Goal: Communication & Community: Share content

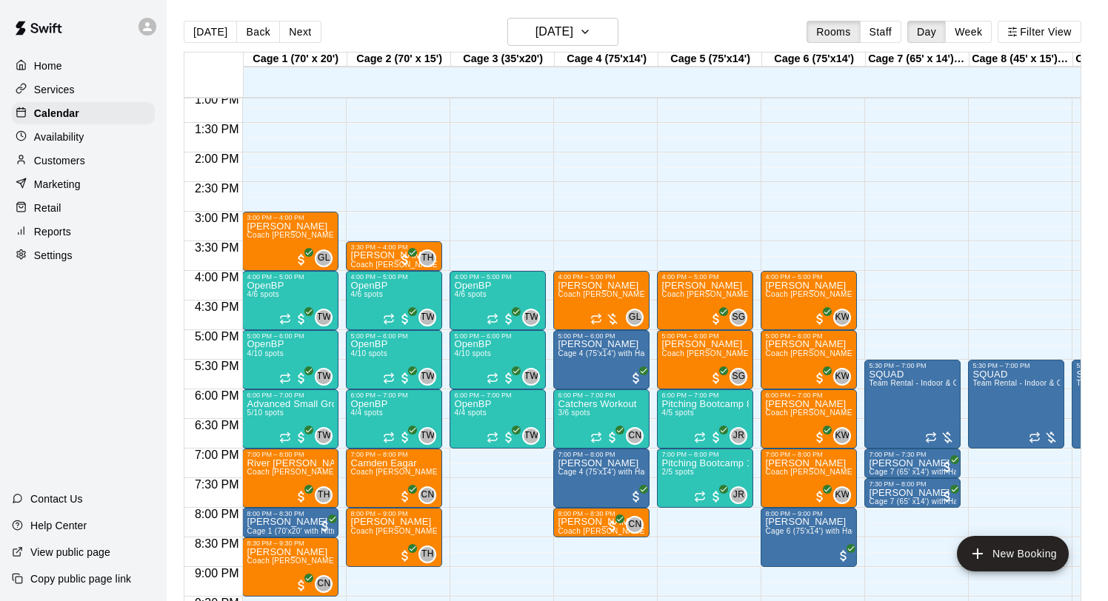
scroll to position [800, 0]
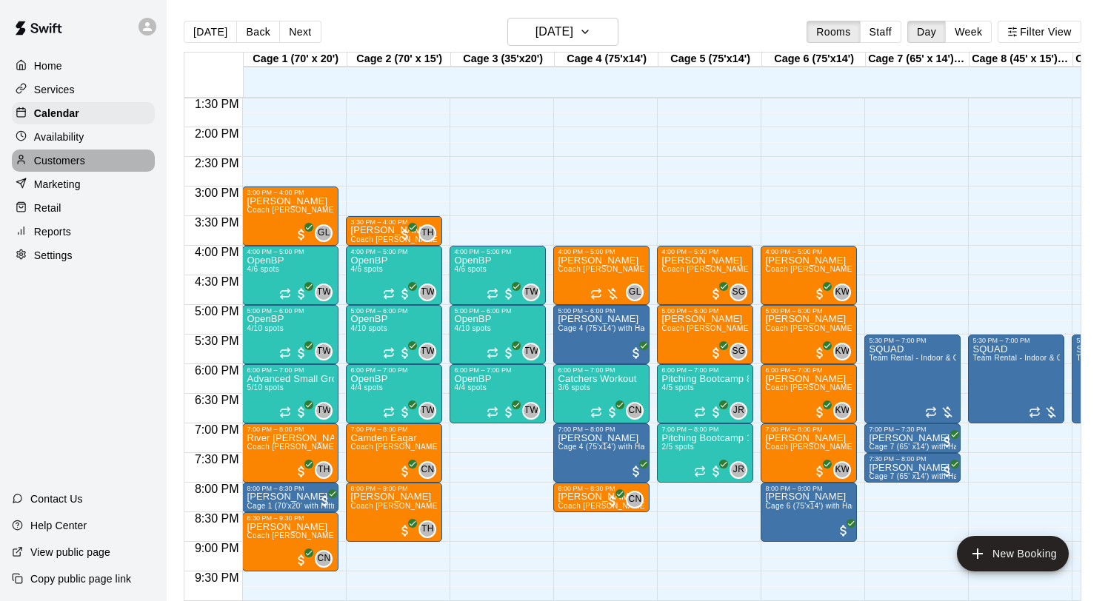
click at [61, 167] on p "Customers" at bounding box center [59, 160] width 51 height 15
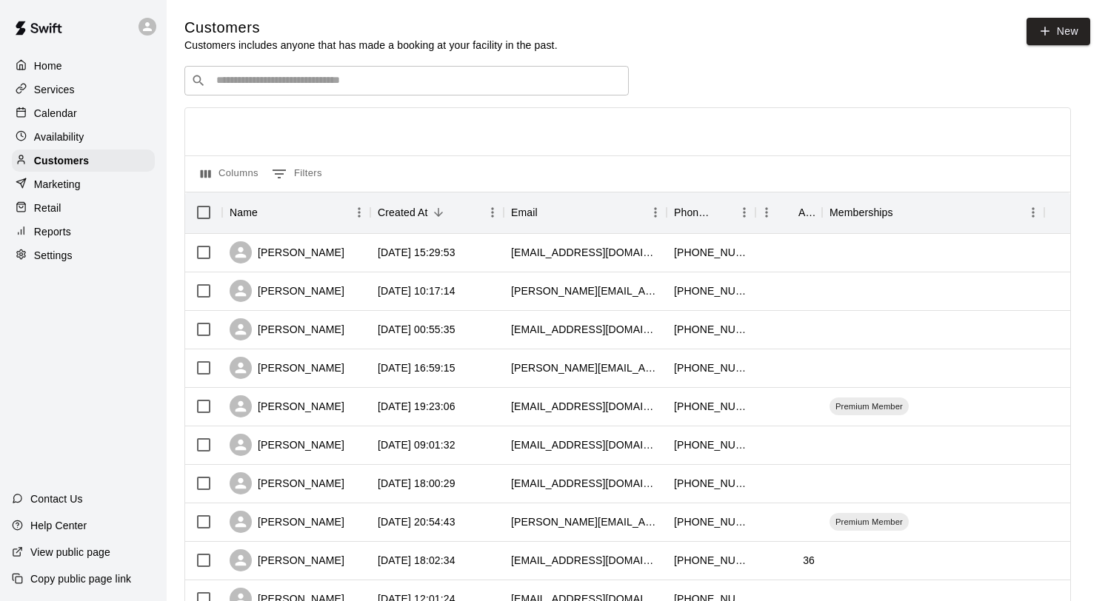
click at [332, 78] on input "Search customers by name or email" at bounding box center [417, 80] width 410 height 15
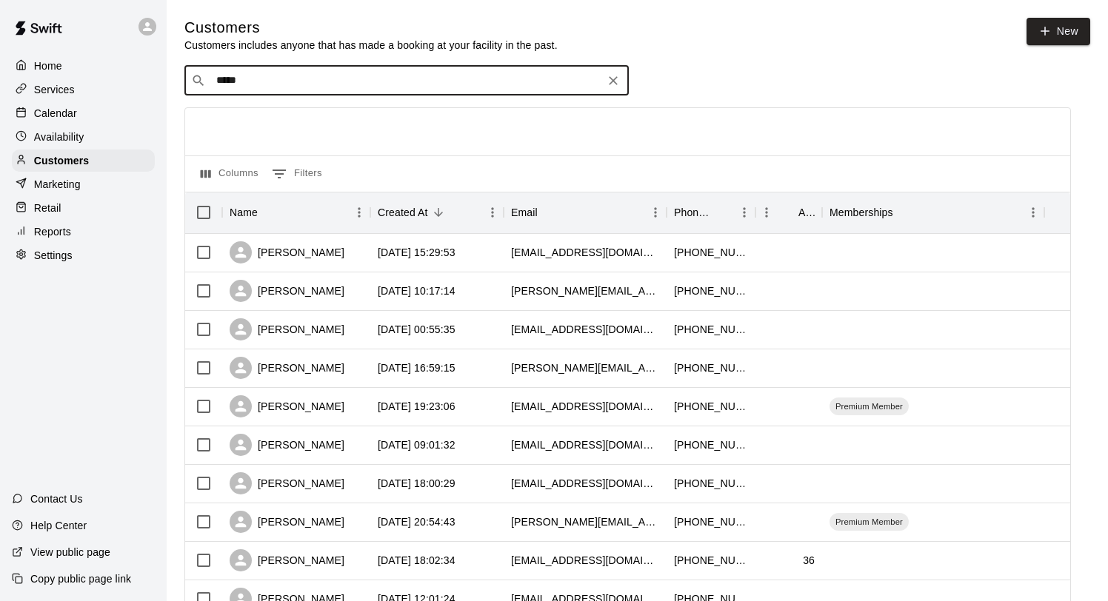
type input "******"
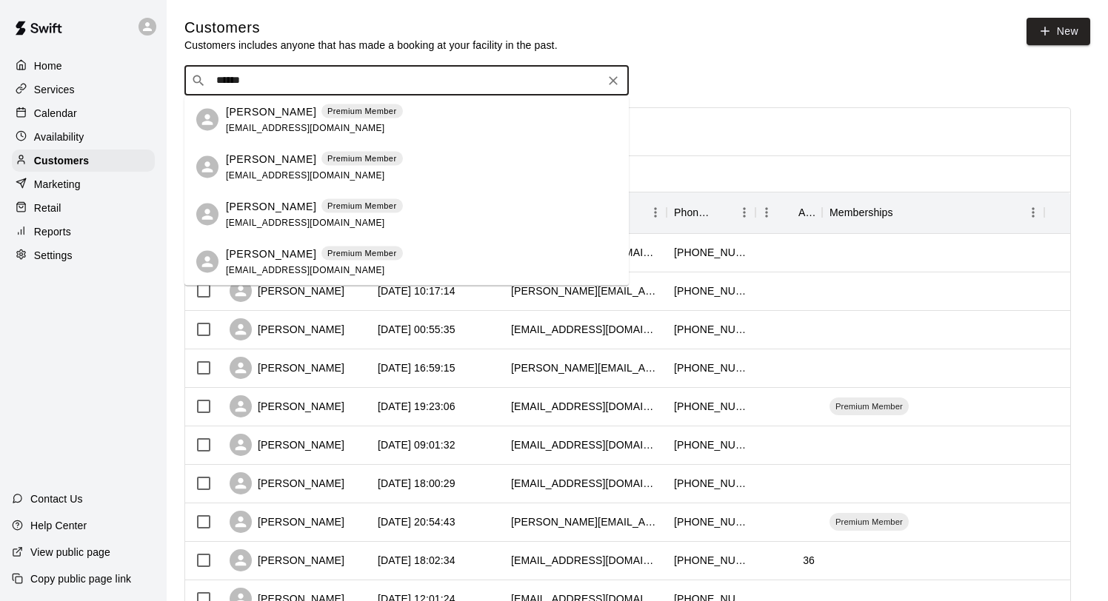
click at [247, 124] on span "laurenderrington1984@gmail.com" at bounding box center [305, 127] width 159 height 10
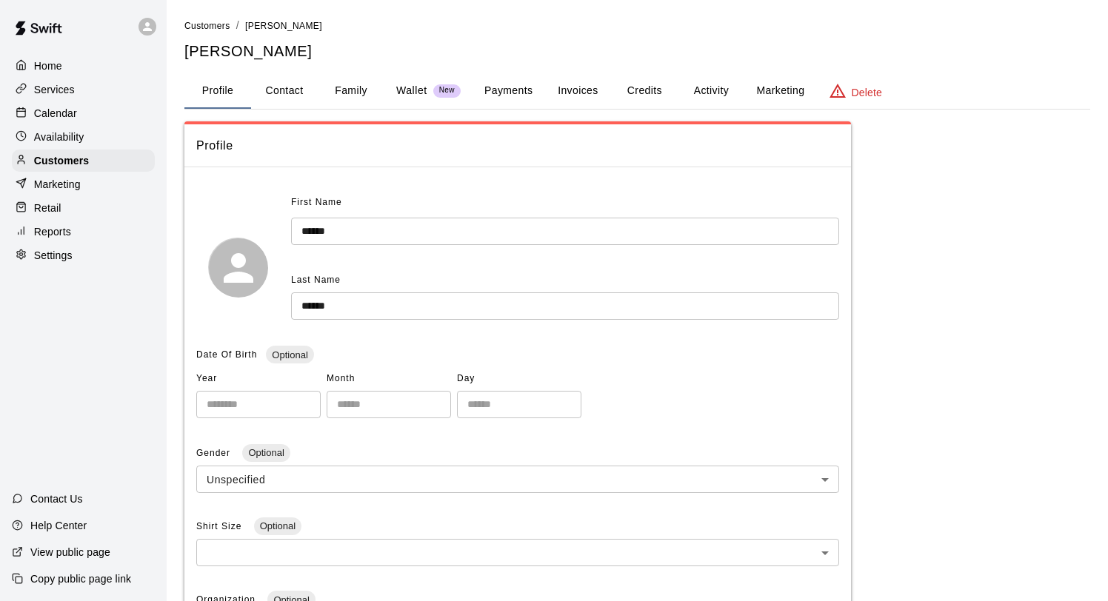
click at [726, 90] on button "Activity" at bounding box center [710, 91] width 67 height 36
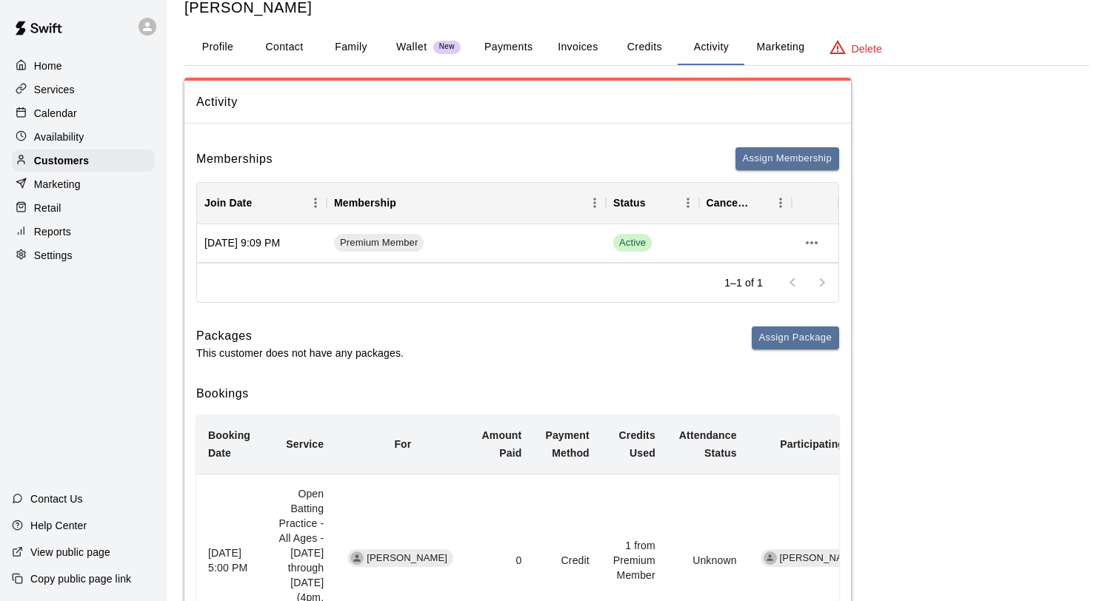
scroll to position [47, 0]
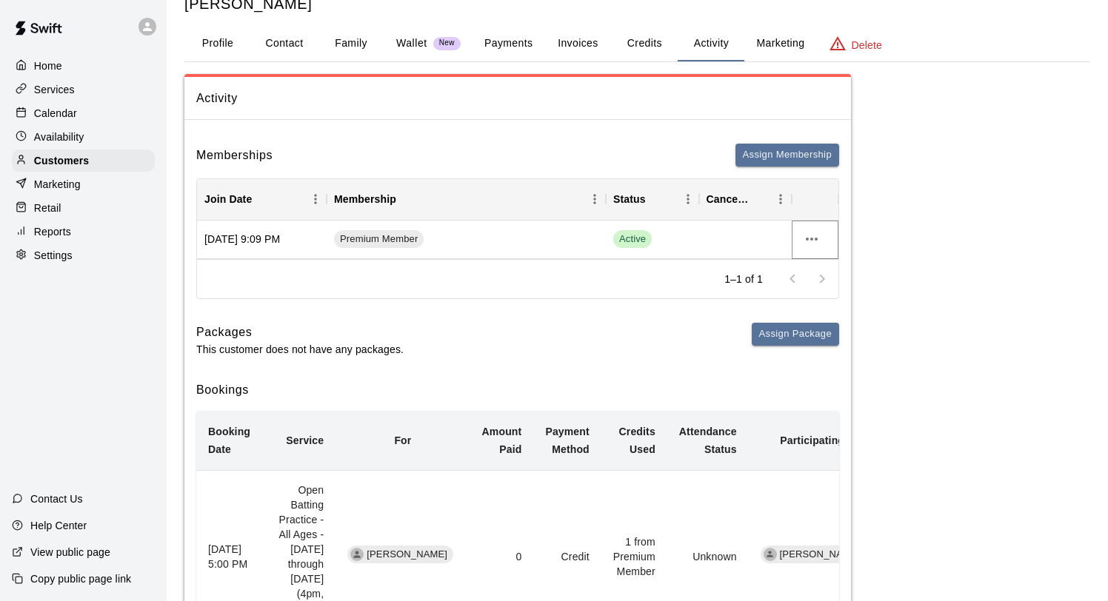
click at [816, 240] on icon "more actions" at bounding box center [812, 239] width 12 height 3
click at [854, 295] on li "Cancel" at bounding box center [841, 294] width 84 height 24
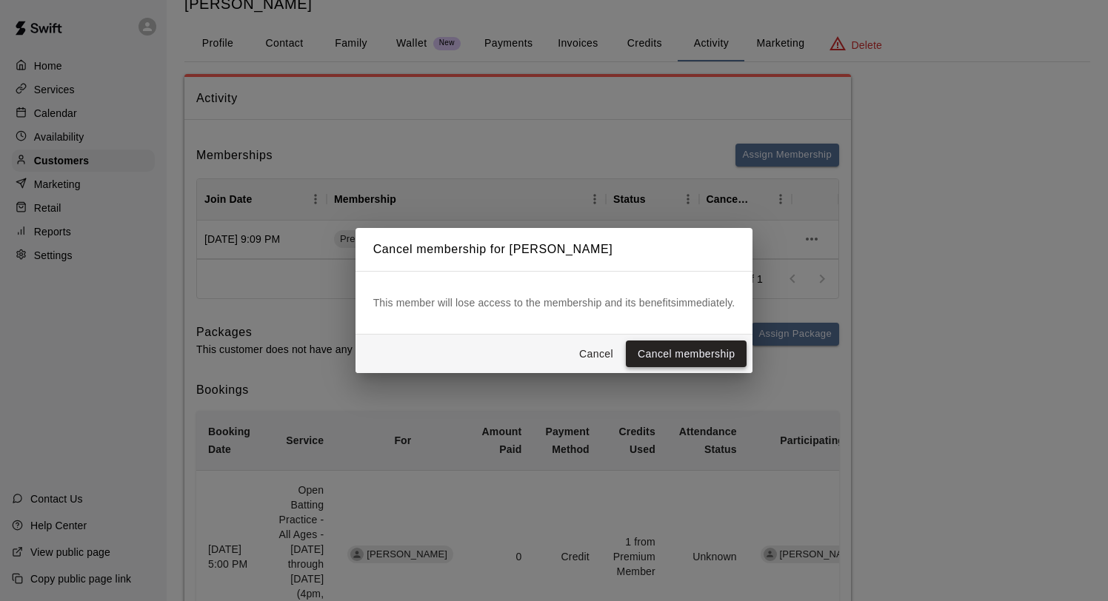
click at [683, 359] on button "Cancel membership" at bounding box center [686, 354] width 121 height 27
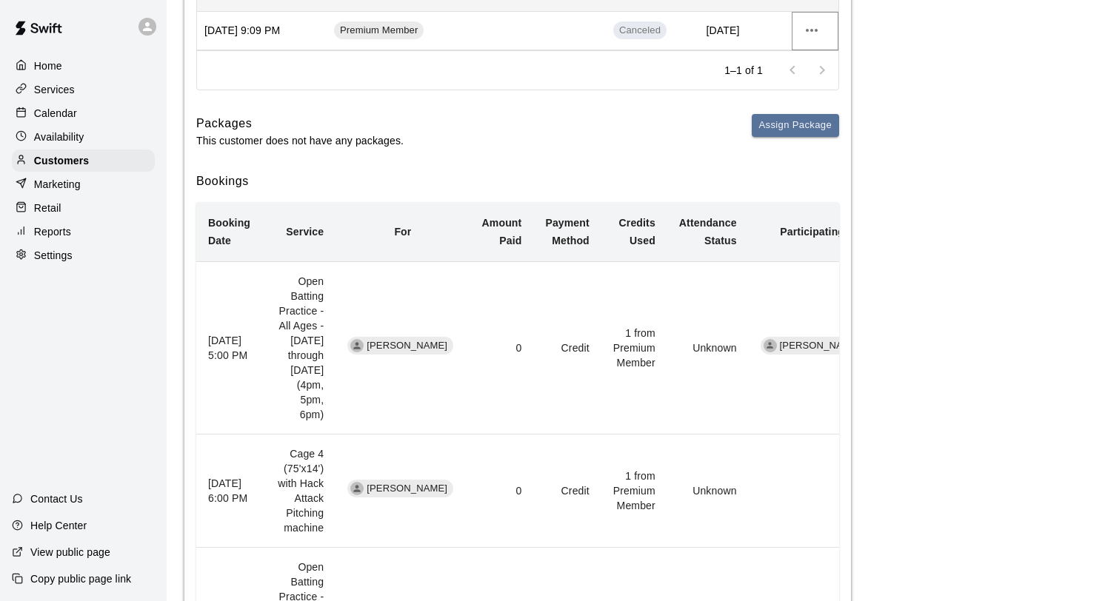
scroll to position [190, 0]
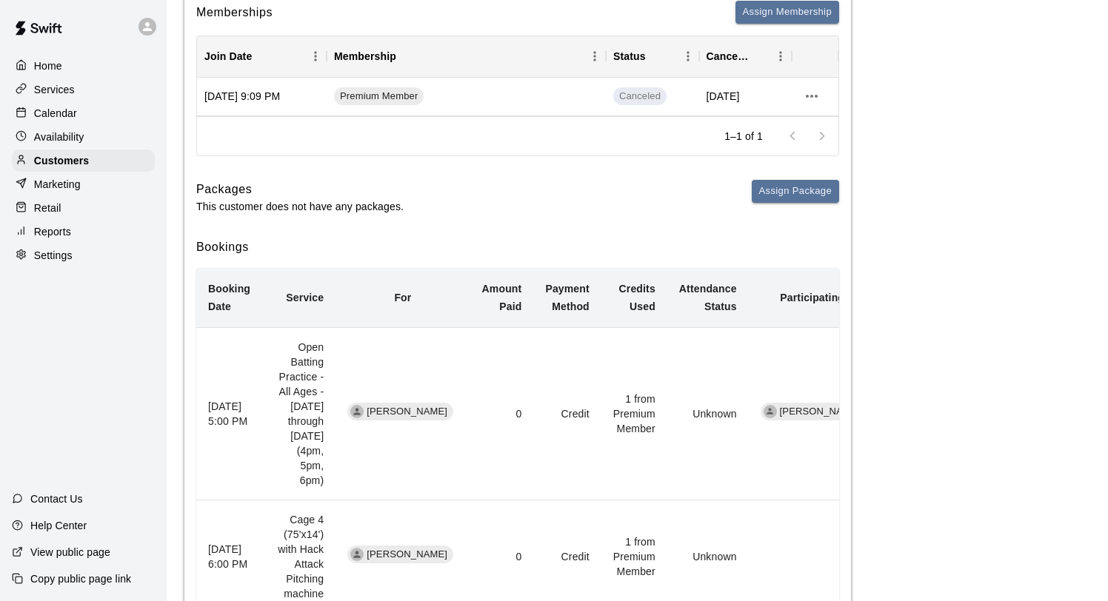
click at [51, 107] on p "Calendar" at bounding box center [55, 113] width 43 height 15
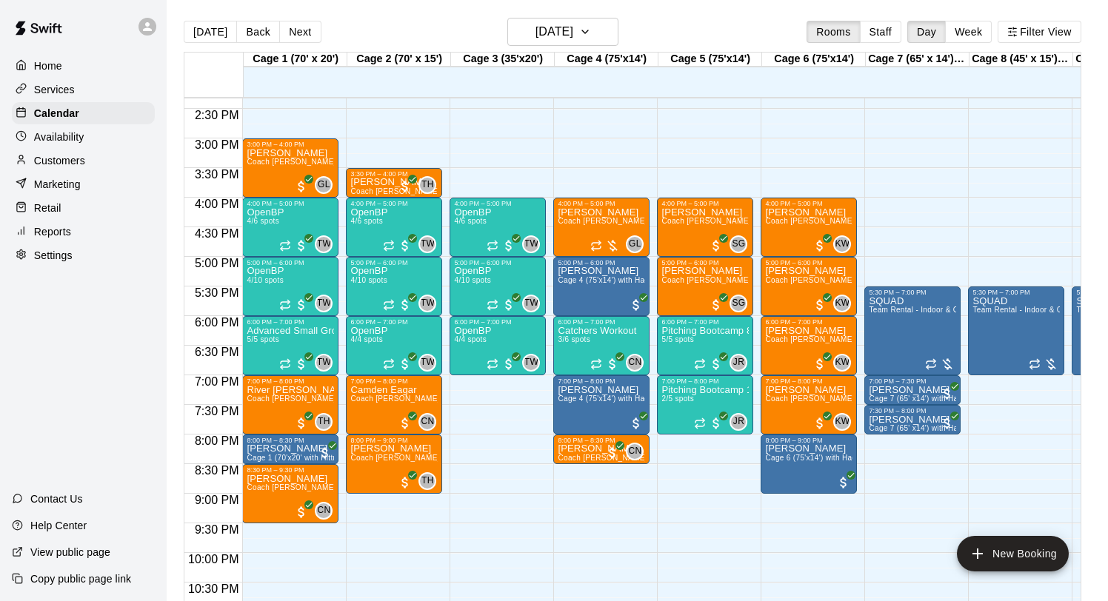
scroll to position [844, 0]
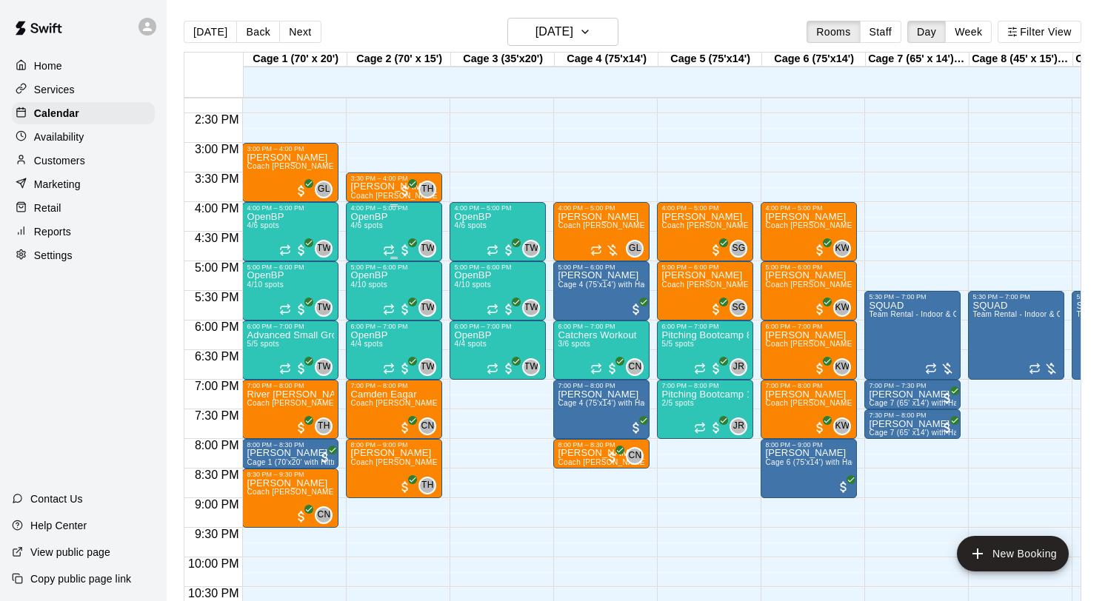
click at [378, 217] on p "OpenBP" at bounding box center [368, 217] width 37 height 0
click at [368, 230] on icon "edit" at bounding box center [365, 231] width 13 height 13
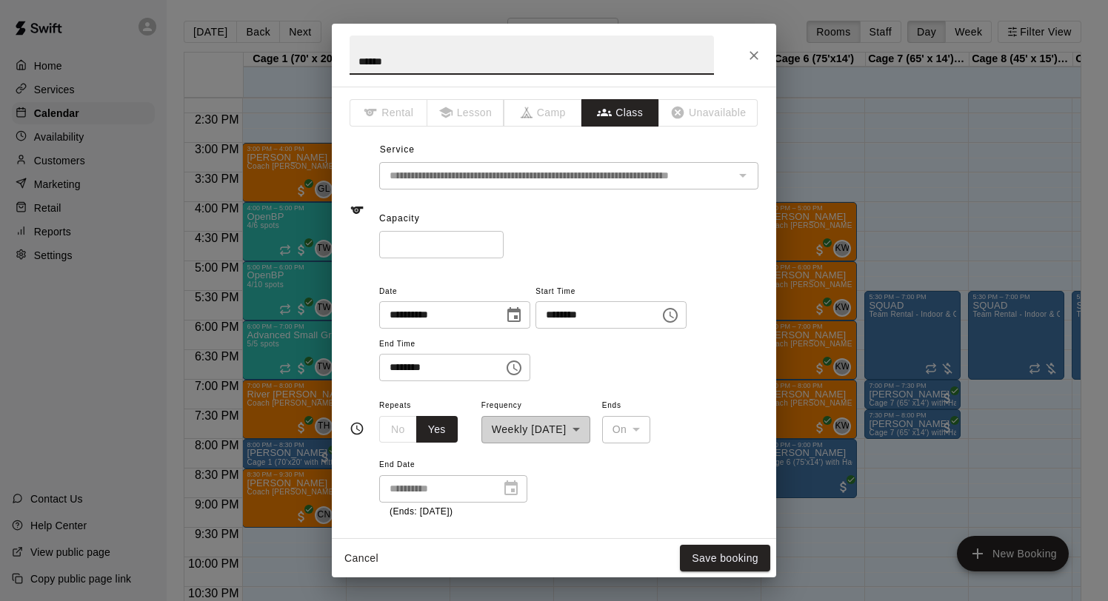
click at [491, 240] on input "*" at bounding box center [441, 244] width 124 height 27
type input "*"
click at [491, 240] on input "*" at bounding box center [441, 244] width 124 height 27
click at [732, 549] on button "Save booking" at bounding box center [725, 558] width 90 height 27
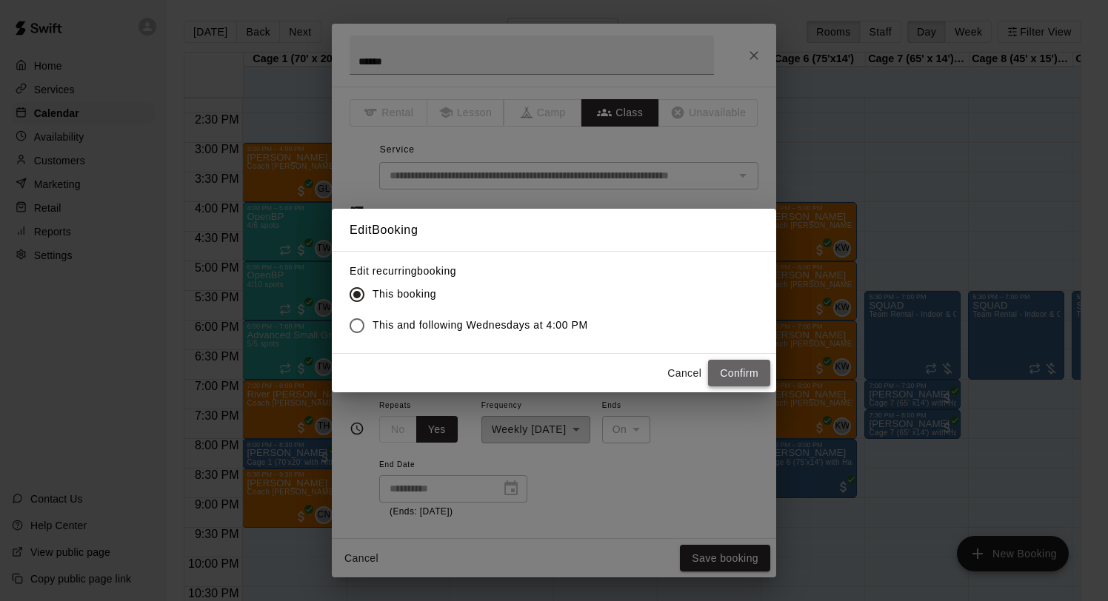
click at [745, 367] on button "Confirm" at bounding box center [739, 373] width 62 height 27
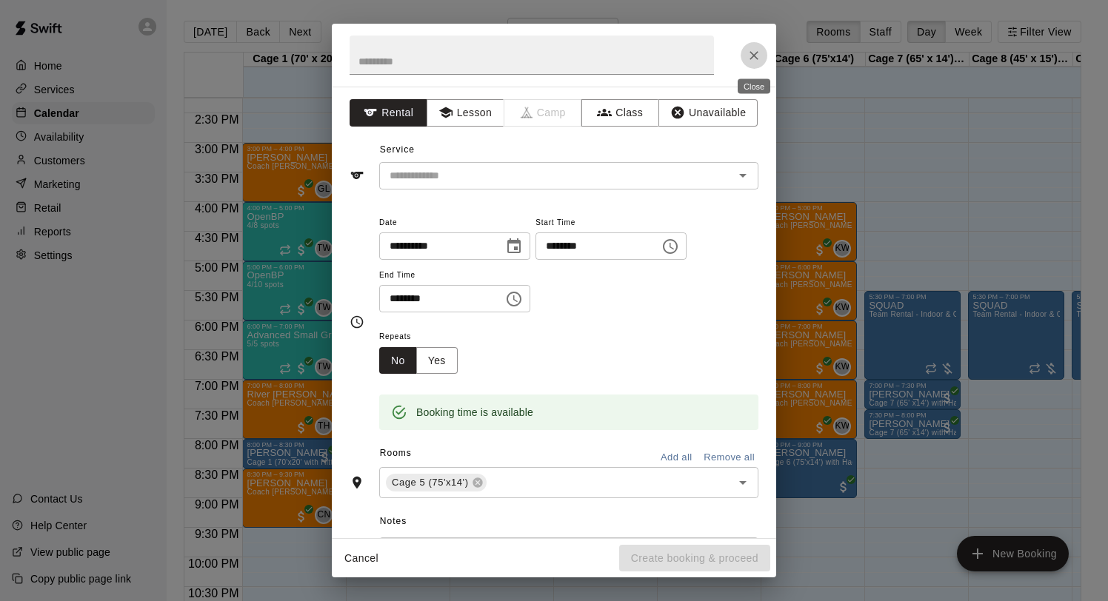
click at [754, 57] on icon "Close" at bounding box center [753, 55] width 15 height 15
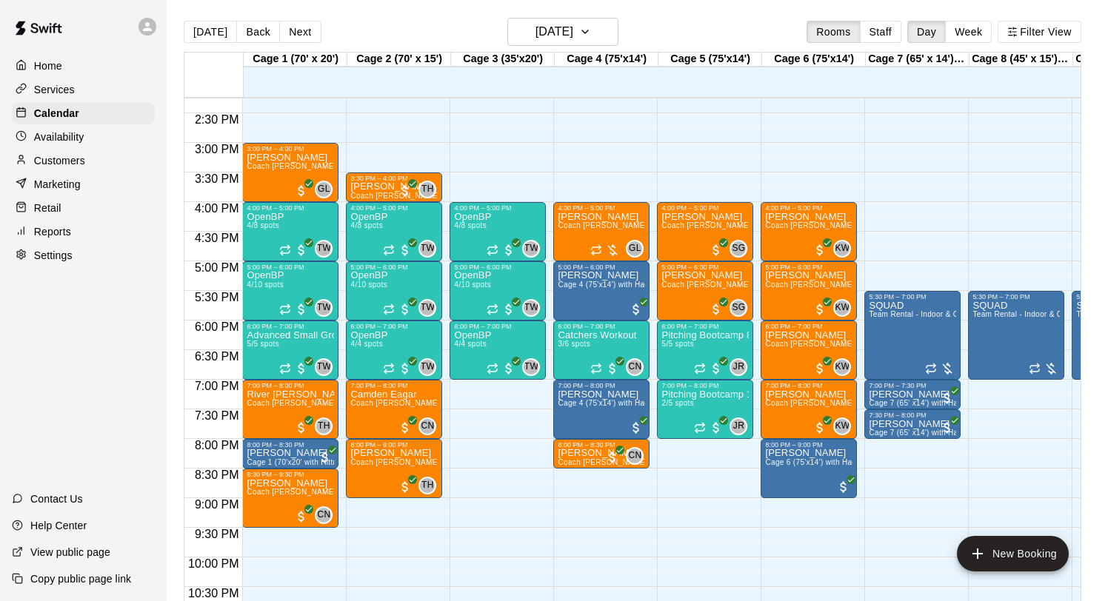
click at [61, 178] on p "Marketing" at bounding box center [57, 184] width 47 height 15
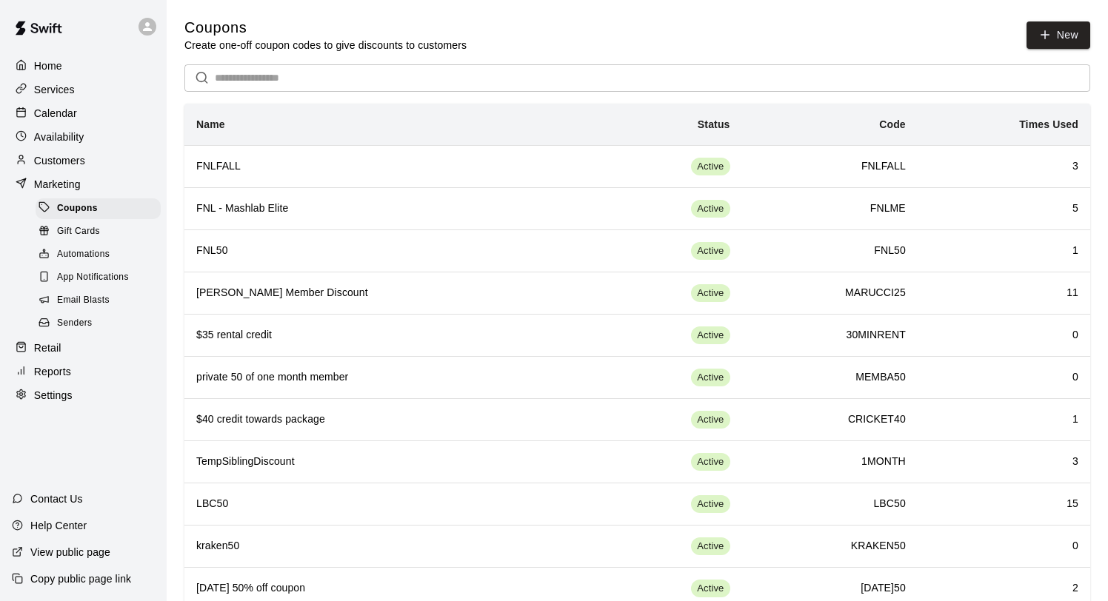
click at [99, 301] on span "Email Blasts" at bounding box center [83, 300] width 53 height 15
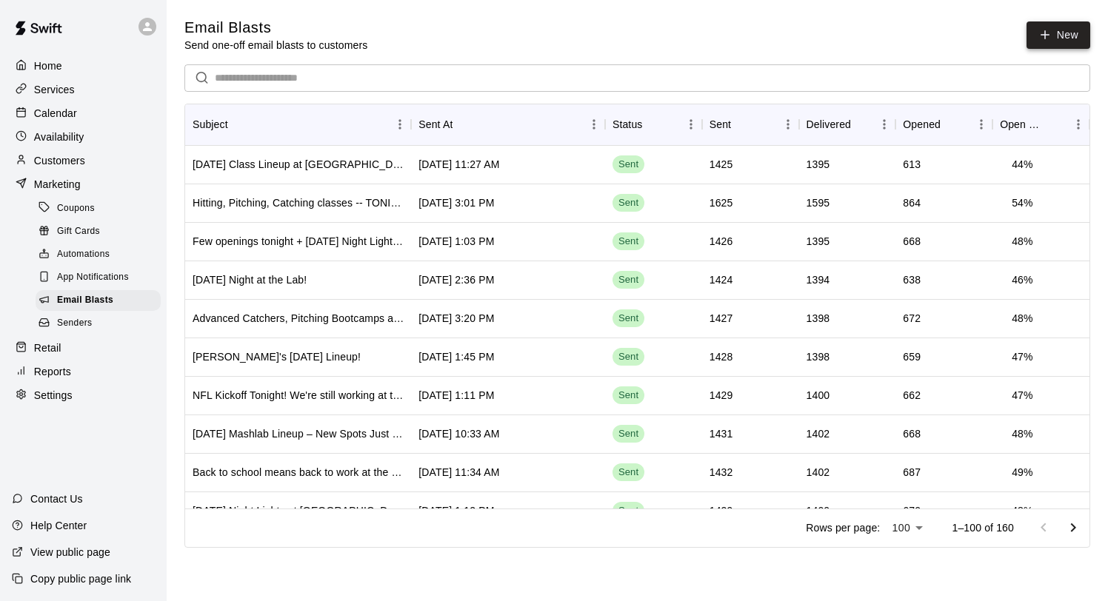
click at [1054, 33] on link "New" at bounding box center [1058, 34] width 64 height 27
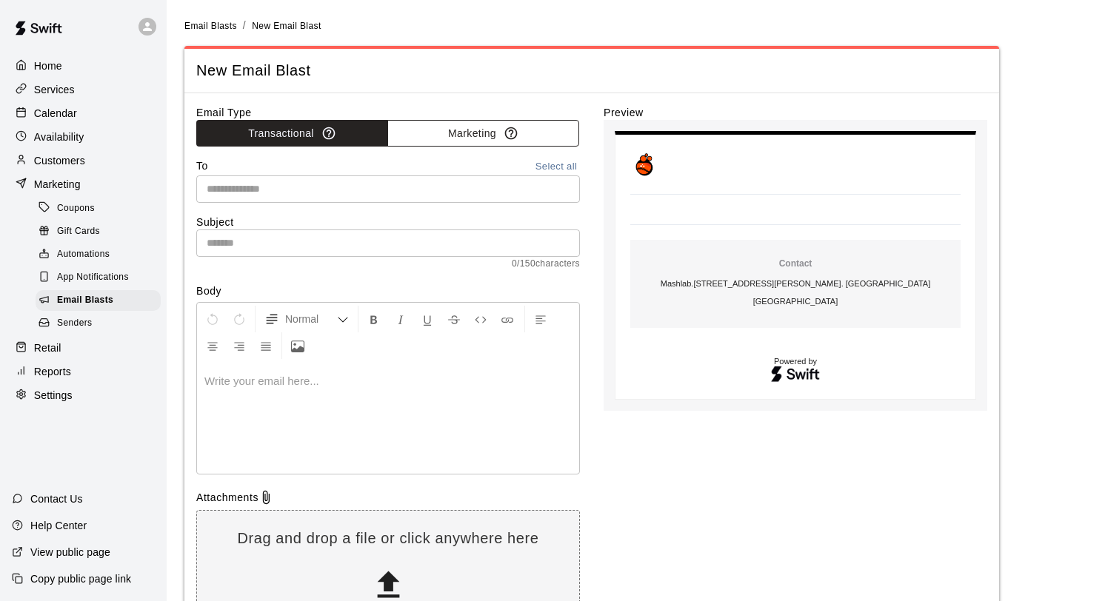
click at [464, 134] on button "Marketing" at bounding box center [483, 133] width 192 height 27
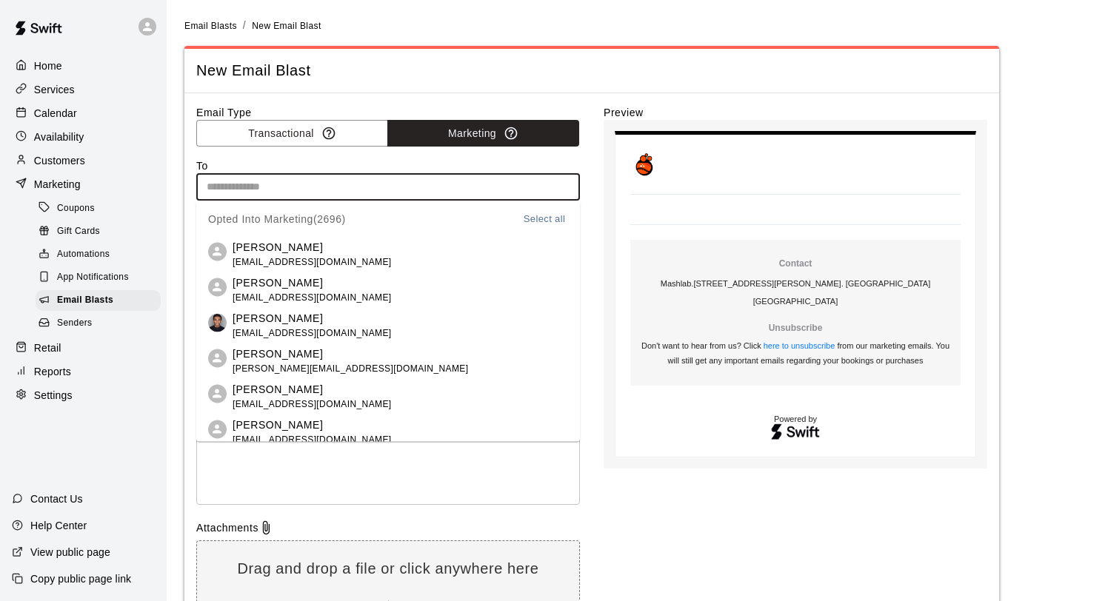
click at [436, 182] on input "text" at bounding box center [387, 187] width 372 height 19
click at [537, 220] on button "Select all" at bounding box center [544, 218] width 47 height 17
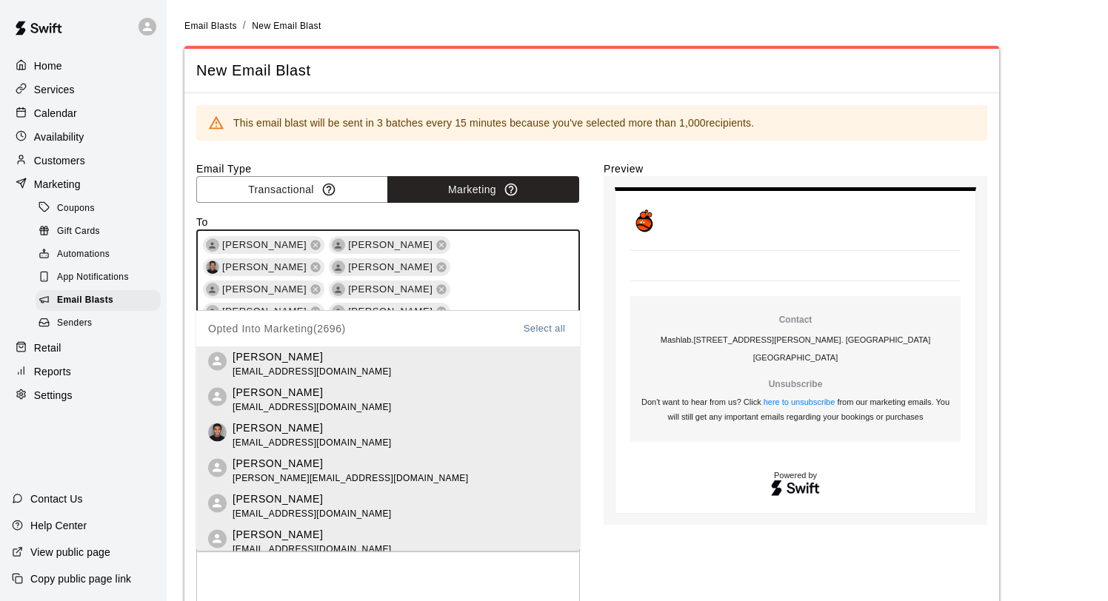
scroll to position [20719, 0]
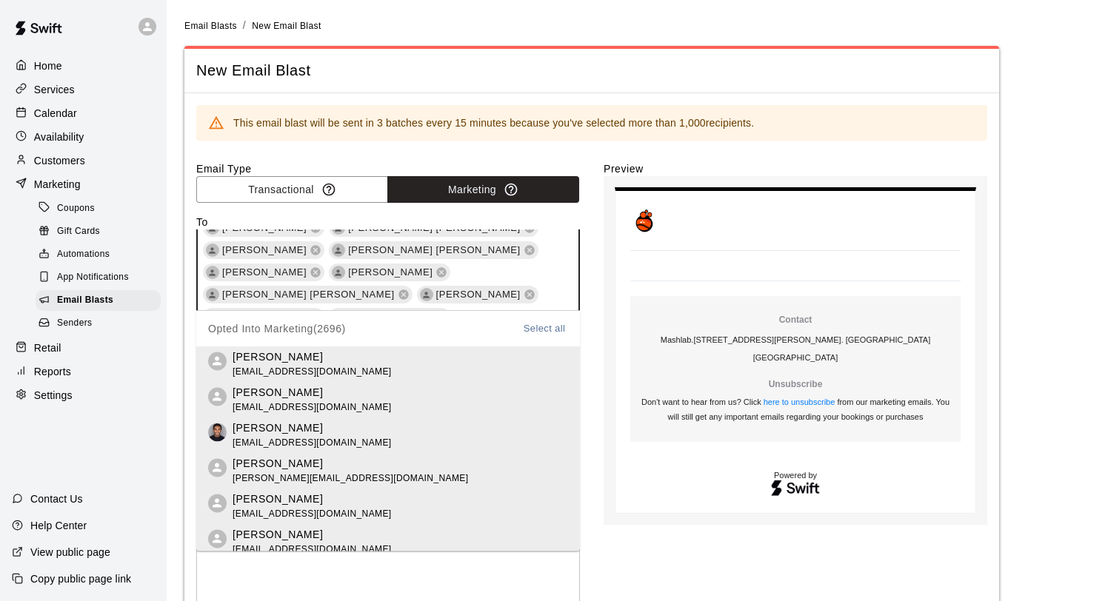
click at [600, 280] on div "Email Type Transactional Marketing To [PERSON_NAME] [PERSON_NAME] [PERSON_NAME]…" at bounding box center [591, 468] width 791 height 615
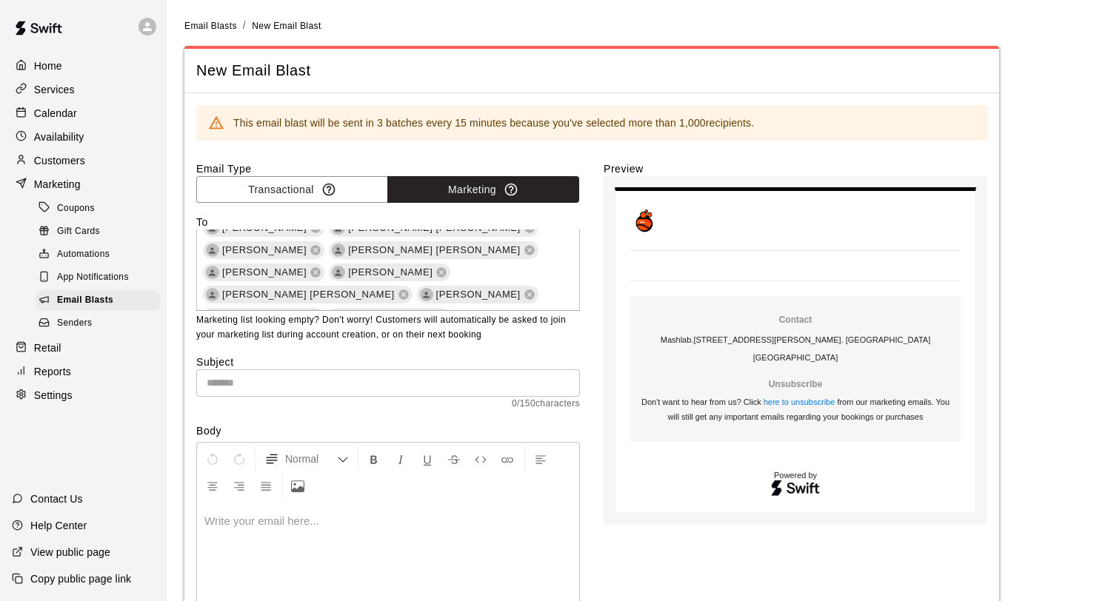
click at [456, 387] on input "text" at bounding box center [388, 382] width 384 height 27
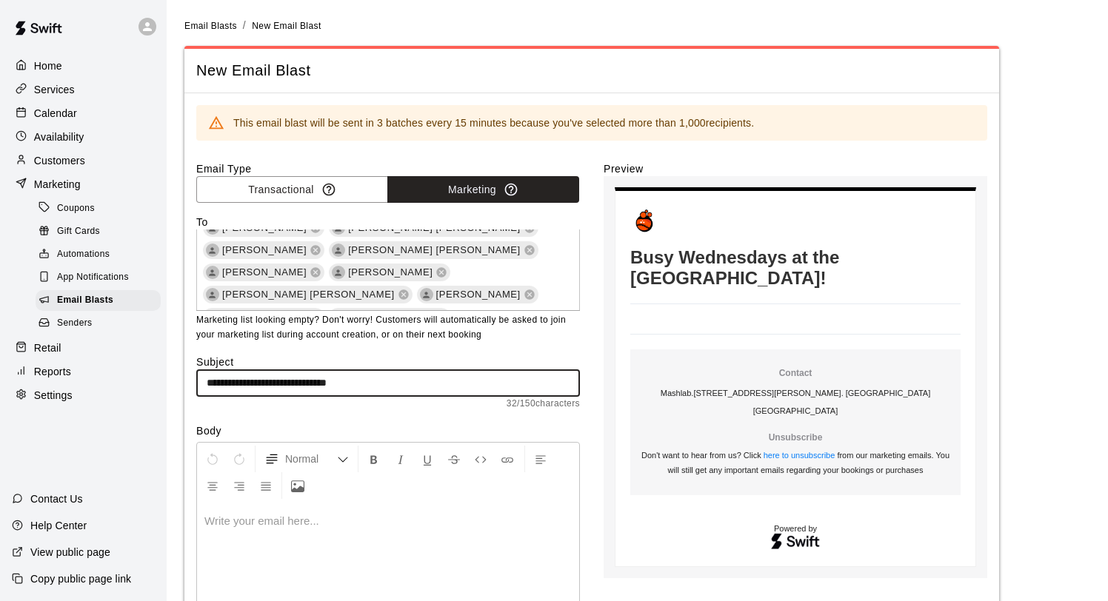
type input "**********"
click at [292, 521] on p at bounding box center [387, 521] width 367 height 15
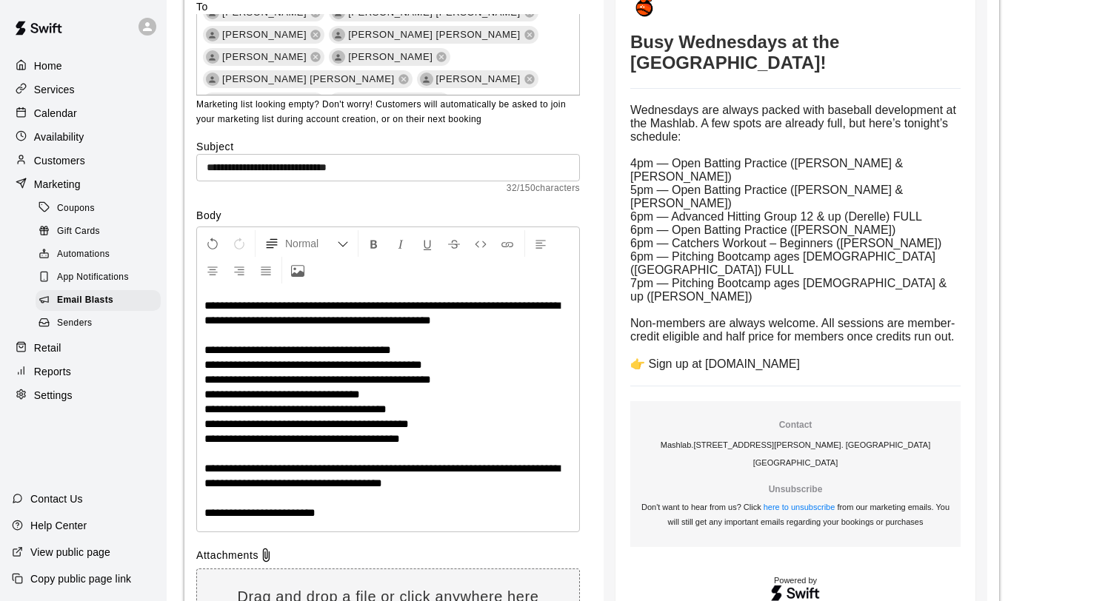
scroll to position [247, 0]
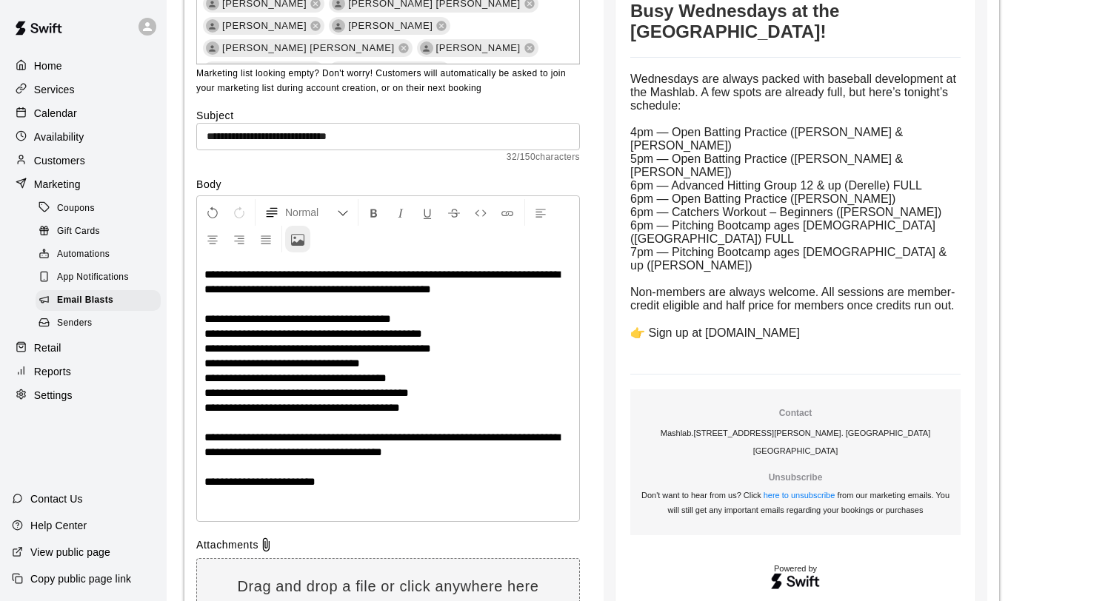
click at [298, 237] on icon "Upload Image" at bounding box center [297, 239] width 13 height 13
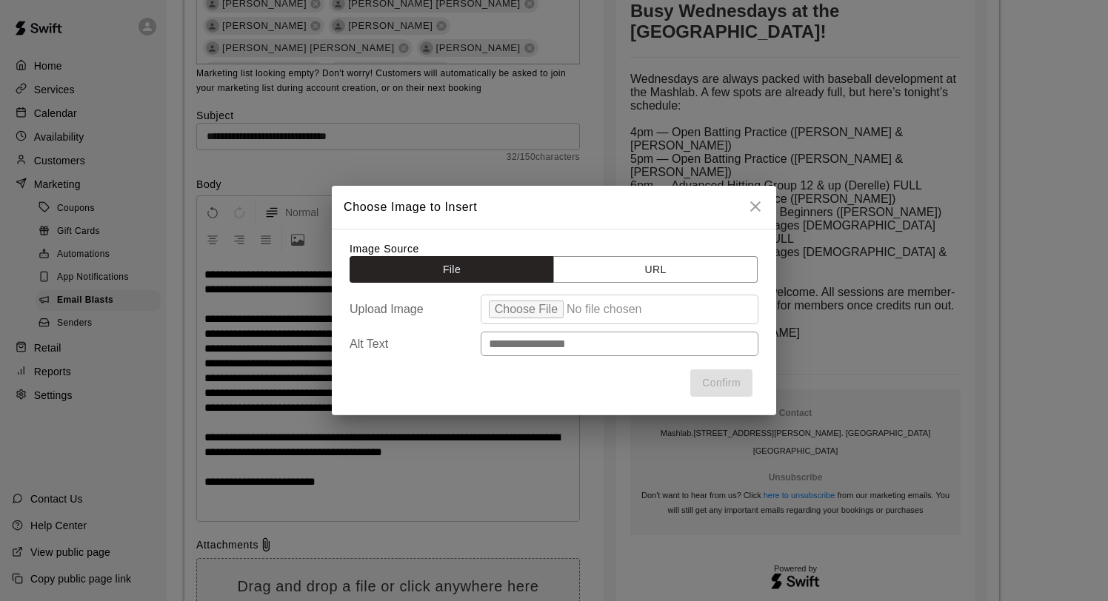
click at [507, 318] on input "file" at bounding box center [620, 310] width 278 height 30
type input "**********"
click at [727, 382] on button "Confirm" at bounding box center [721, 382] width 62 height 27
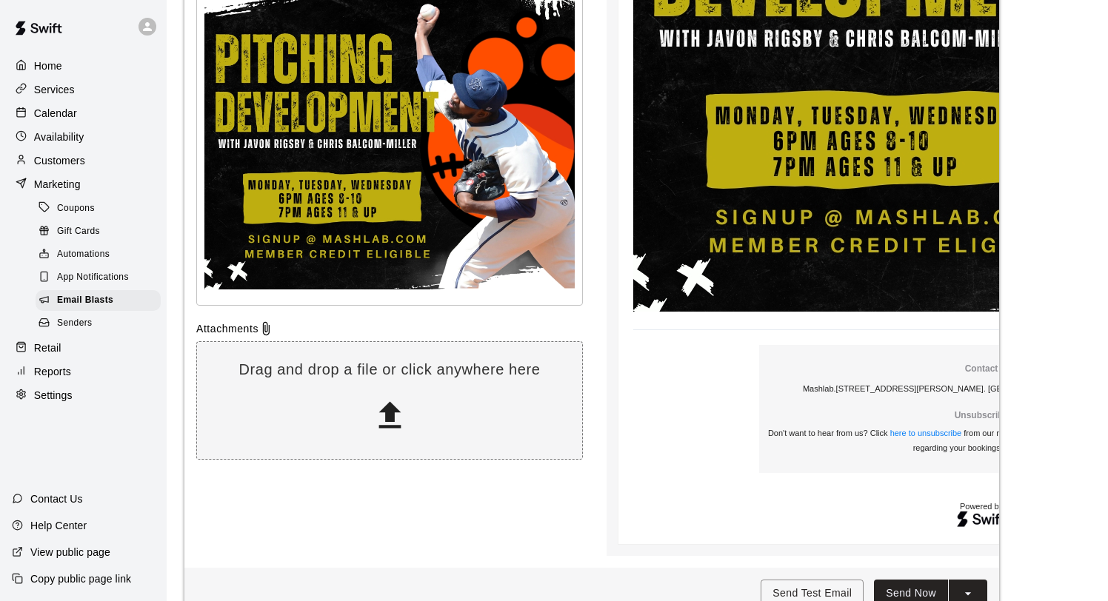
scroll to position [809, 0]
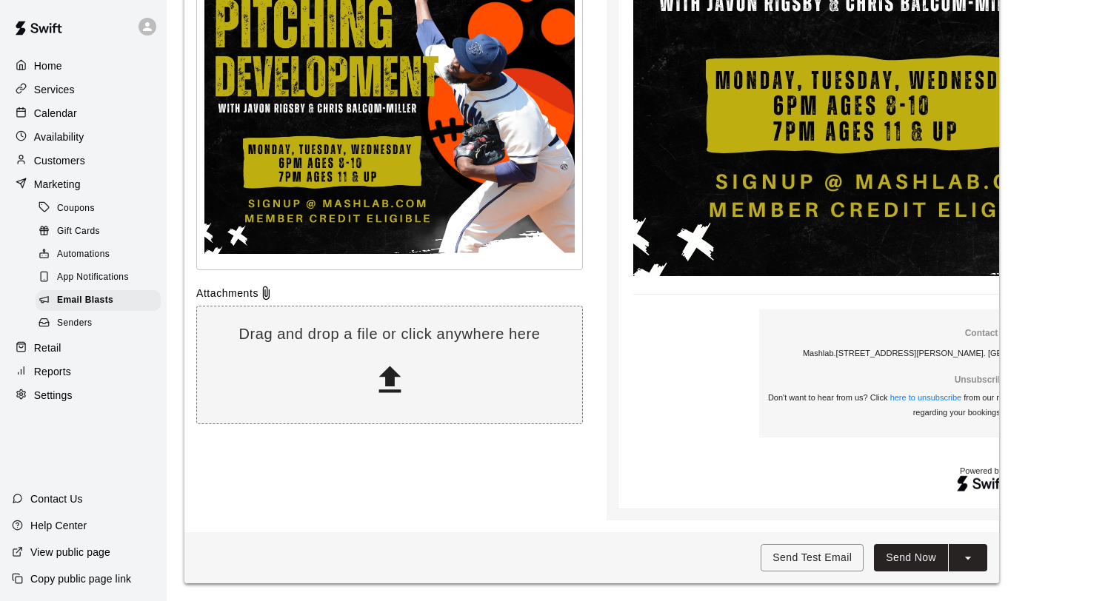
click at [903, 550] on button "Send Now" at bounding box center [911, 557] width 74 height 27
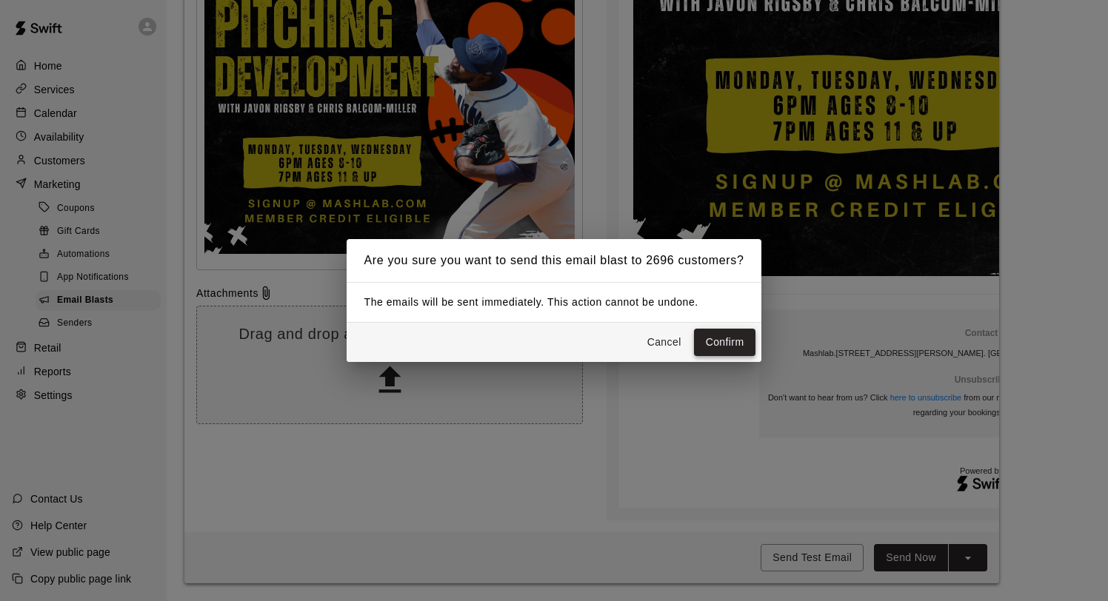
click at [720, 344] on button "Confirm" at bounding box center [725, 342] width 62 height 27
